Goal: Task Accomplishment & Management: Manage account settings

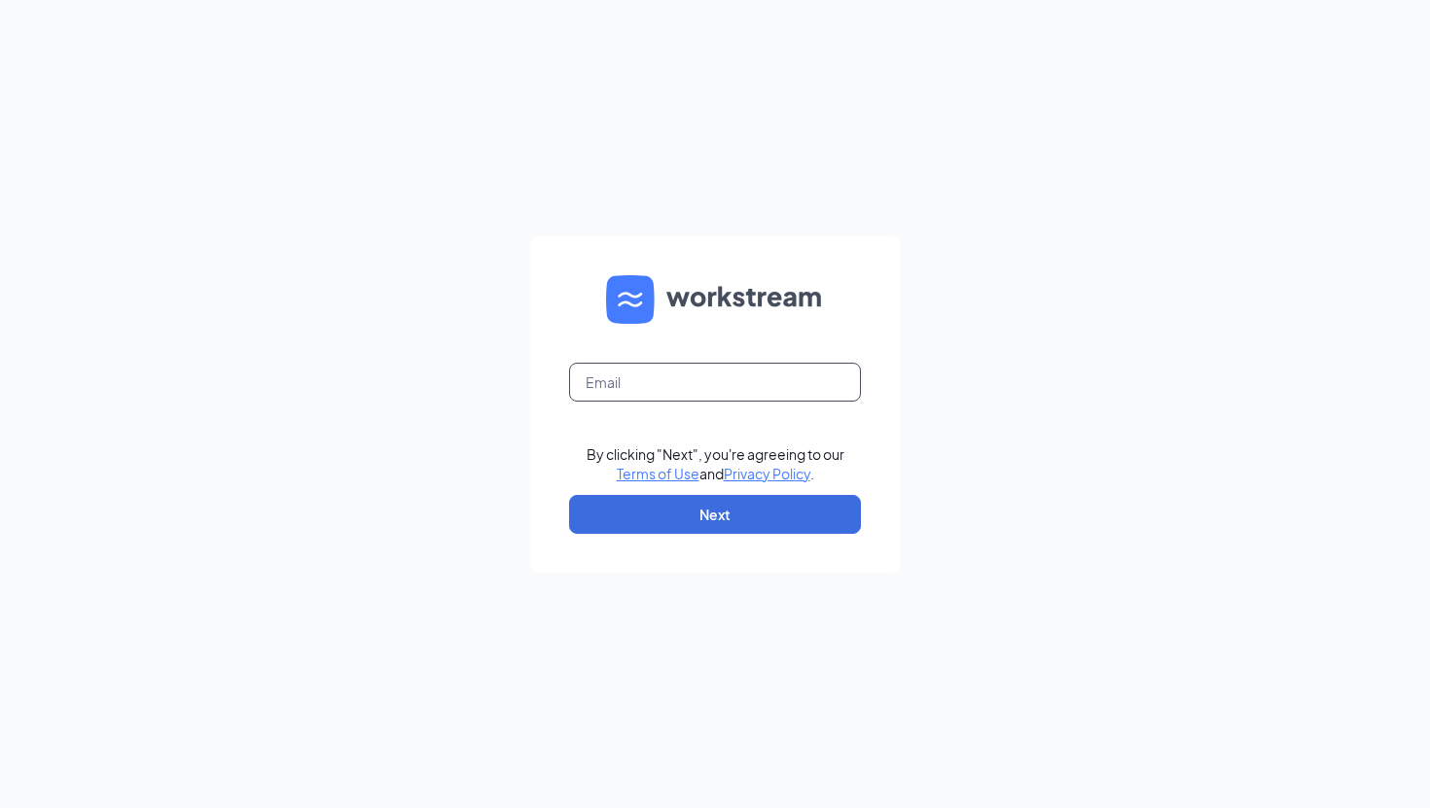
click at [735, 395] on input "text" at bounding box center [715, 382] width 292 height 39
type input "[EMAIL_ADDRESS][DOMAIN_NAME]"
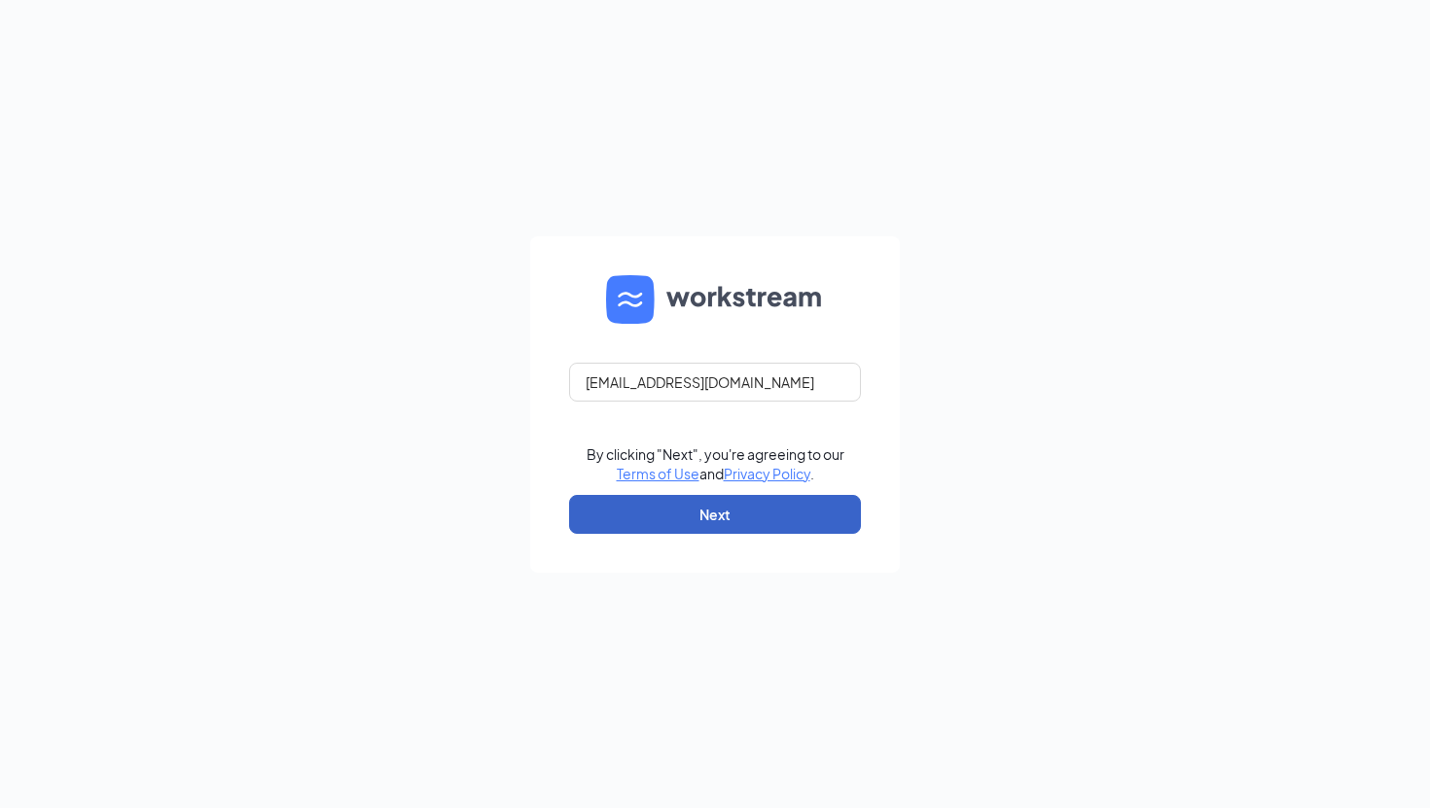
click at [749, 524] on button "Next" at bounding box center [715, 514] width 292 height 39
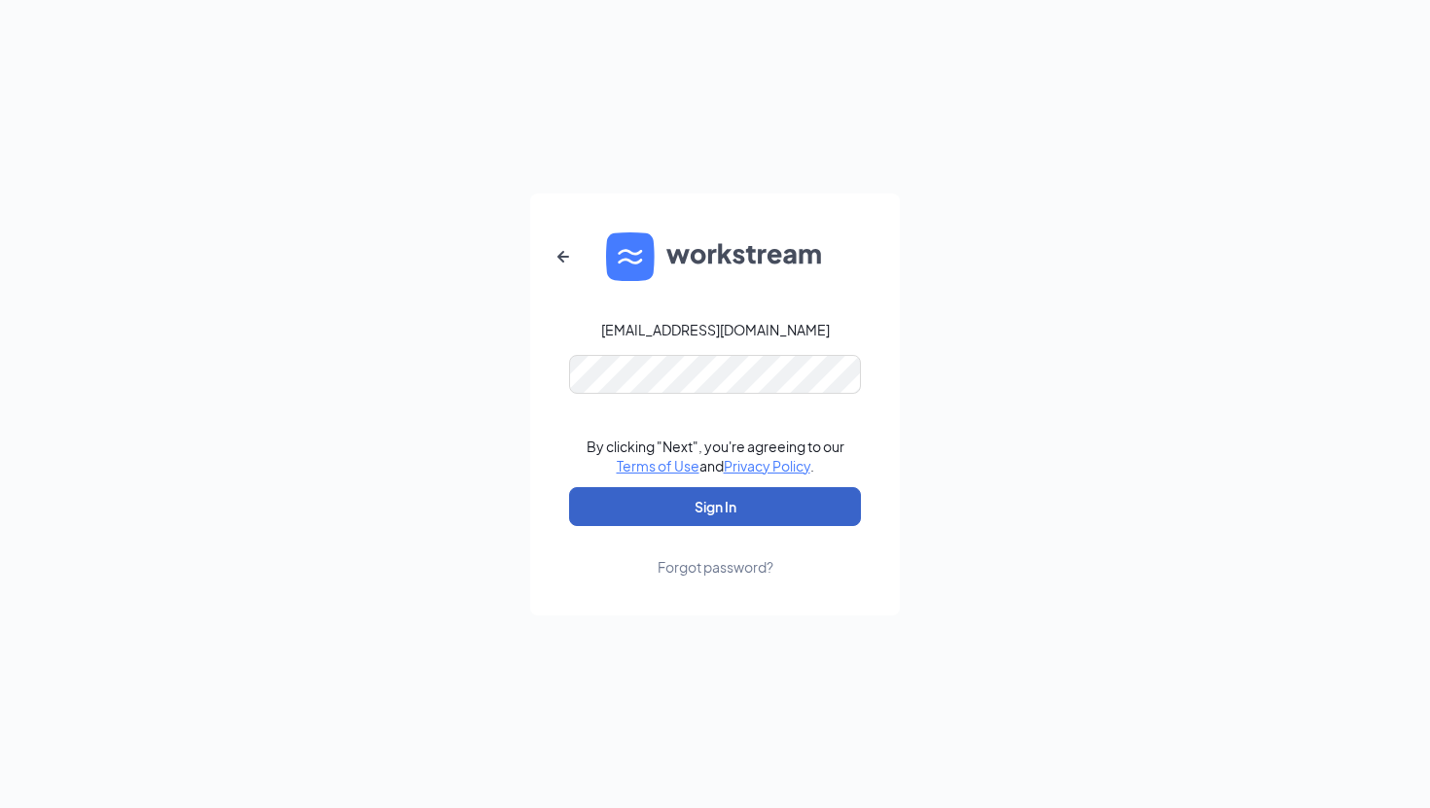
click at [727, 515] on button "Sign In" at bounding box center [715, 506] width 292 height 39
click at [769, 517] on button "Sign In" at bounding box center [715, 506] width 292 height 39
